Goal: Task Accomplishment & Management: Manage account settings

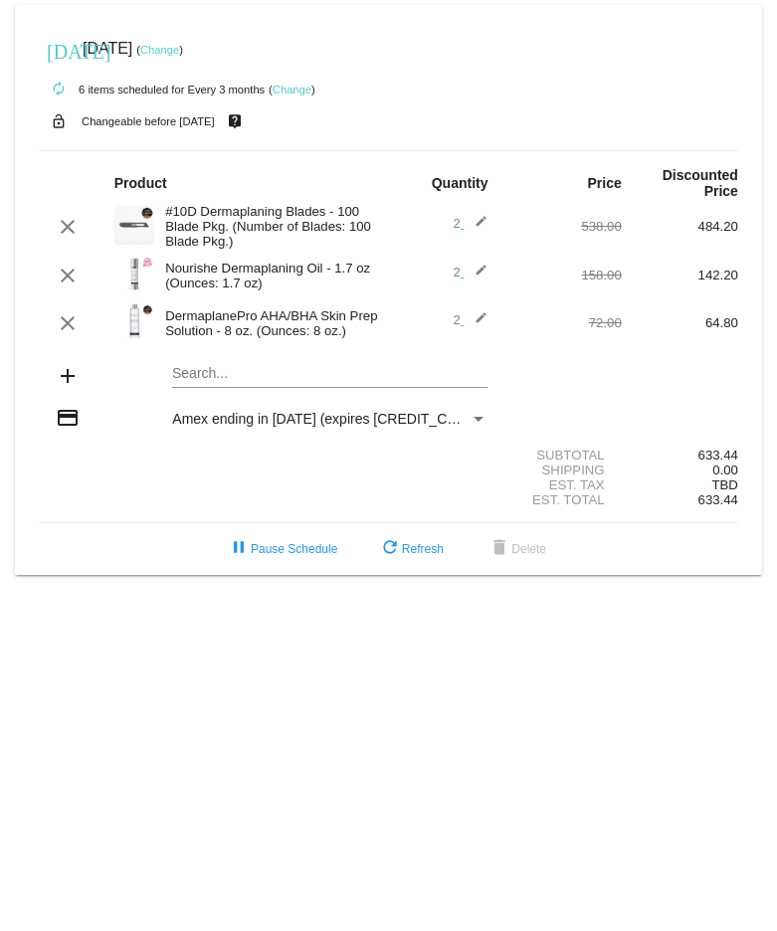
click at [179, 47] on link "Change" at bounding box center [159, 50] width 39 height 12
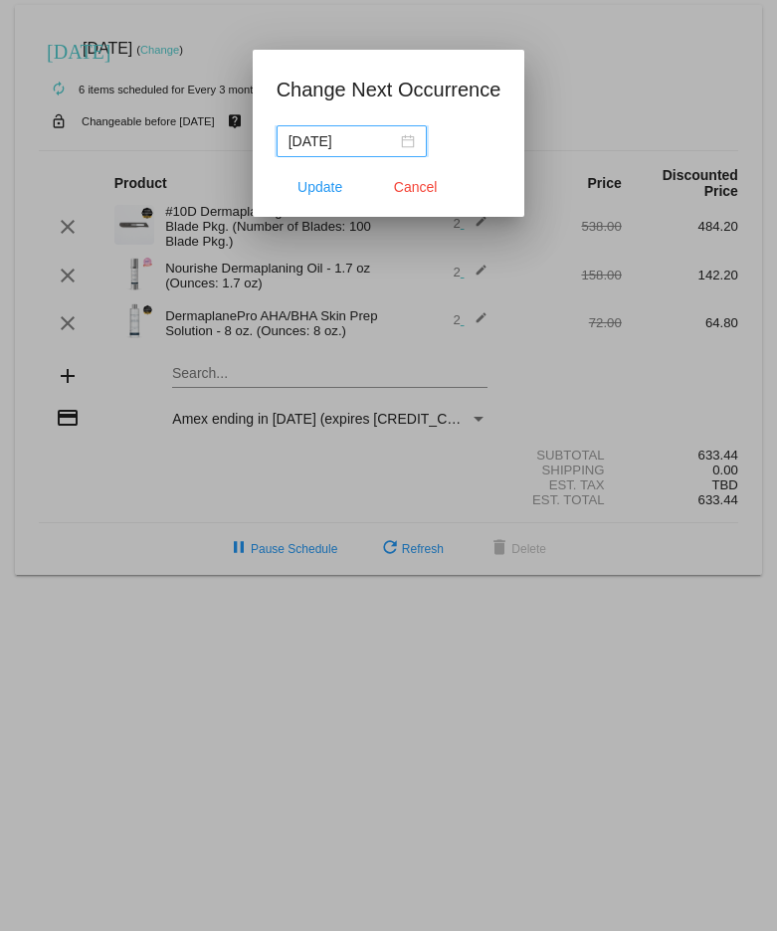
click at [402, 142] on div "[DATE]" at bounding box center [352, 141] width 126 height 22
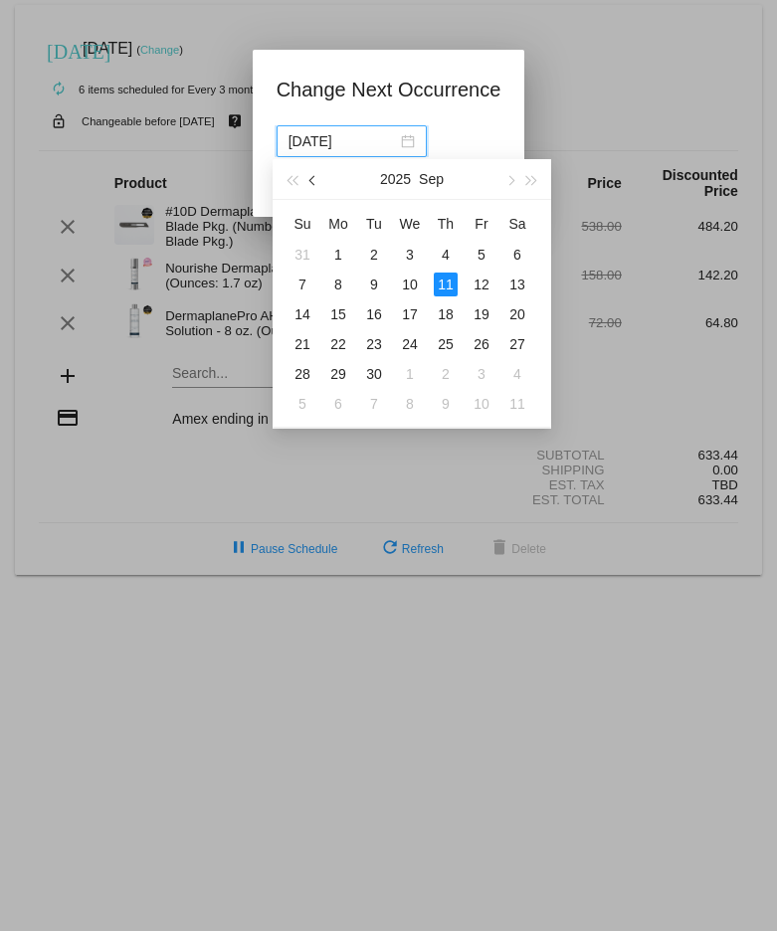
click at [311, 179] on span "button" at bounding box center [314, 181] width 10 height 10
click at [411, 372] on div "27" at bounding box center [410, 374] width 24 height 24
type input "[DATE]"
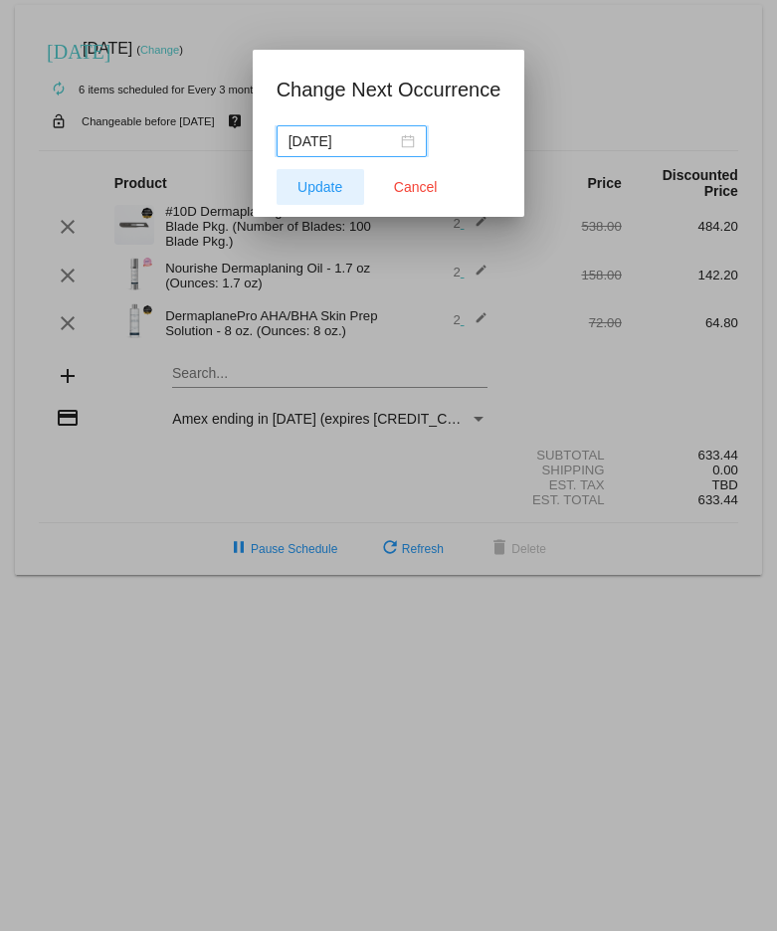
click at [315, 189] on span "Update" at bounding box center [320, 187] width 45 height 16
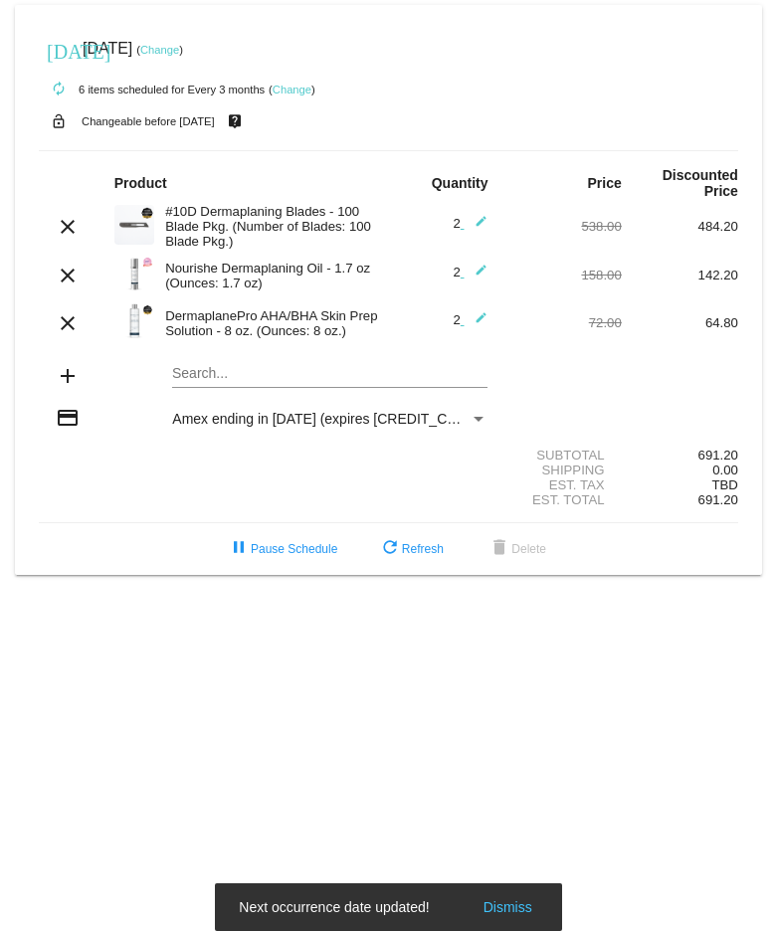
click at [482, 226] on mat-icon "edit" at bounding box center [476, 227] width 24 height 24
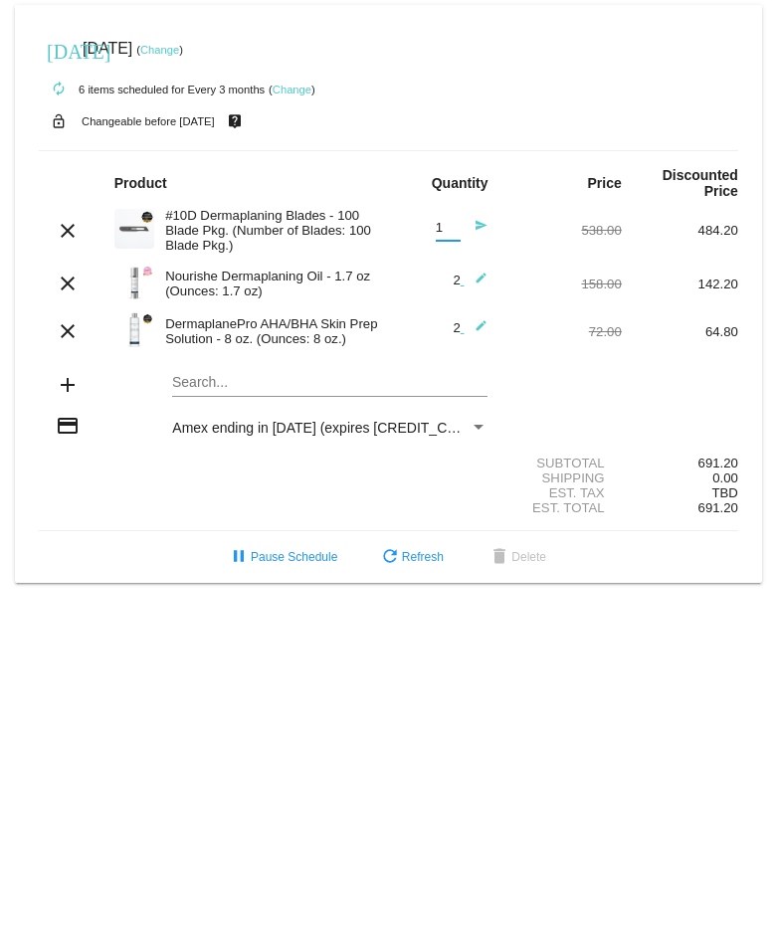
click at [452, 235] on input "1" at bounding box center [448, 228] width 25 height 15
click at [451, 236] on input "1" at bounding box center [448, 228] width 25 height 15
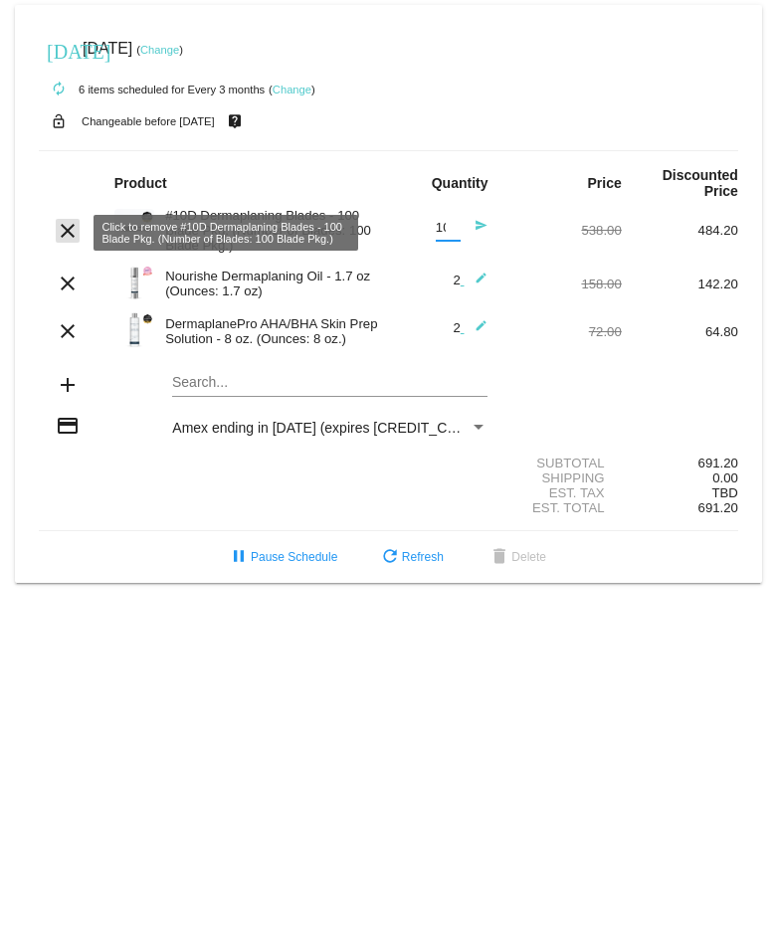
type input "10"
click at [67, 234] on mat-icon "clear" at bounding box center [68, 231] width 24 height 24
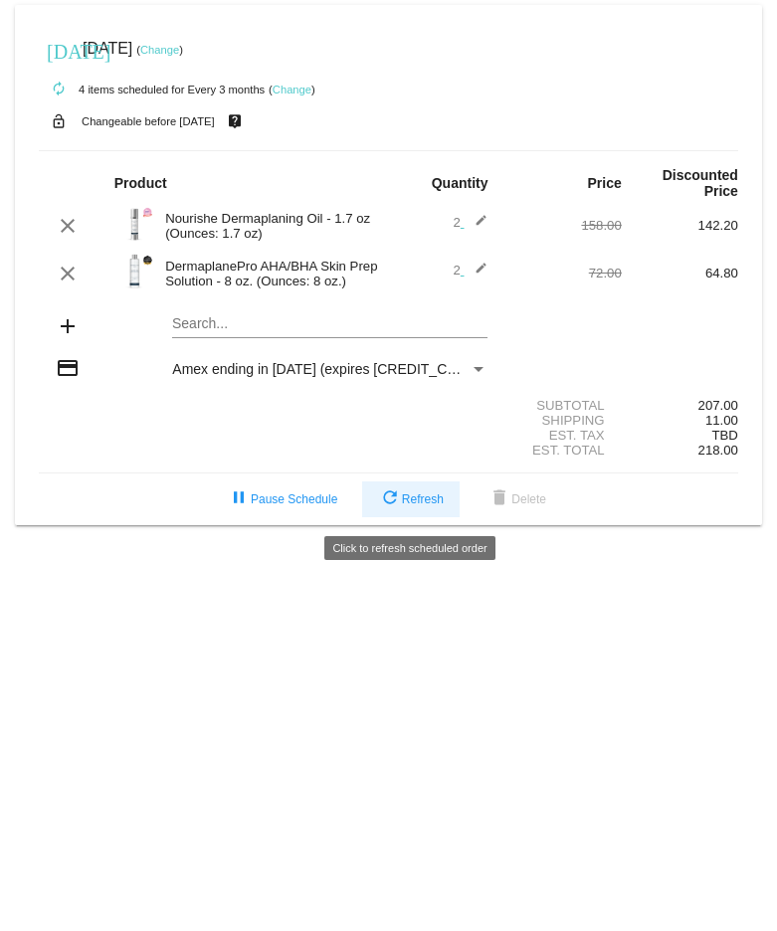
click at [414, 507] on span "refresh Refresh" at bounding box center [411, 500] width 66 height 14
